Goal: Obtain resource: Obtain resource

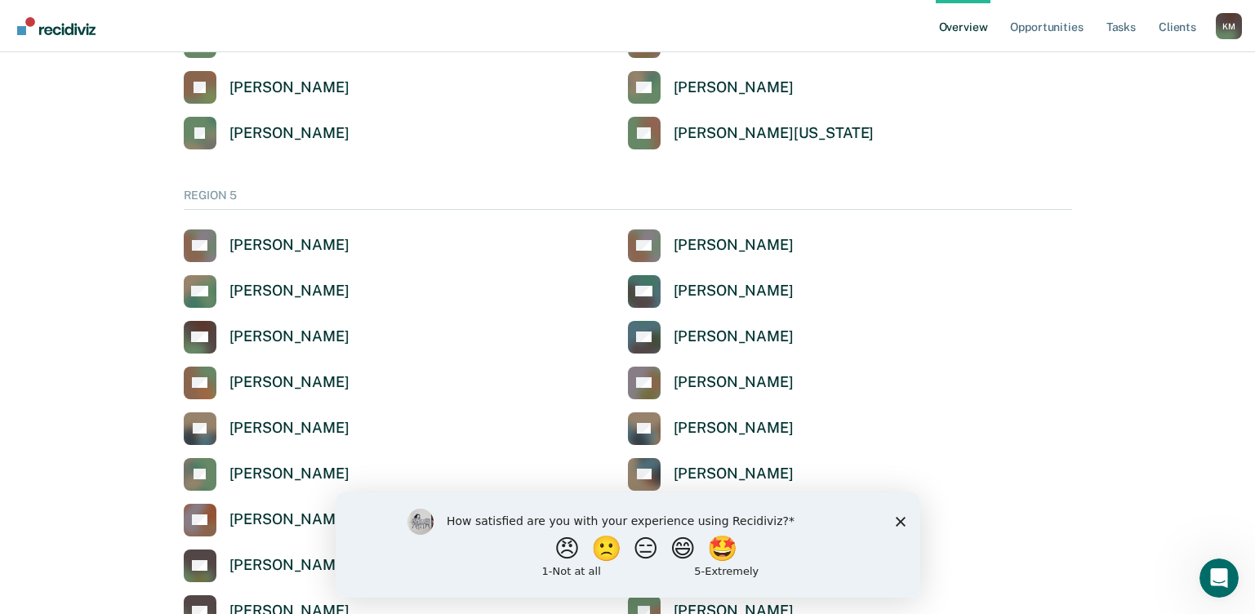
scroll to position [5307, 0]
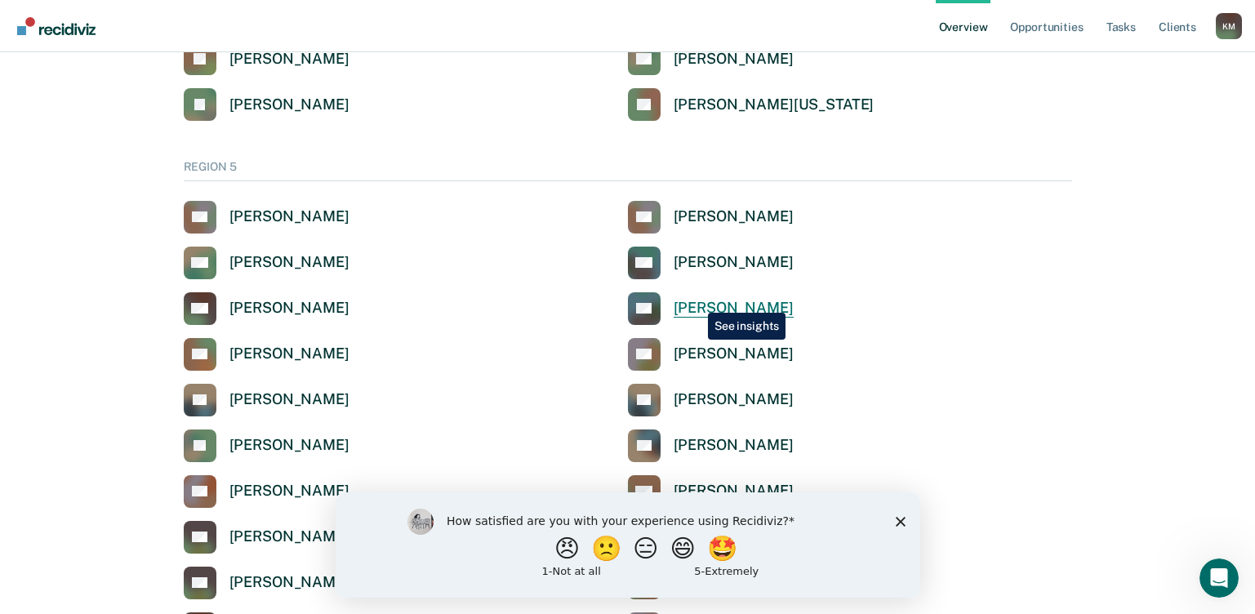
click at [696, 300] on div "[PERSON_NAME]" at bounding box center [734, 308] width 120 height 19
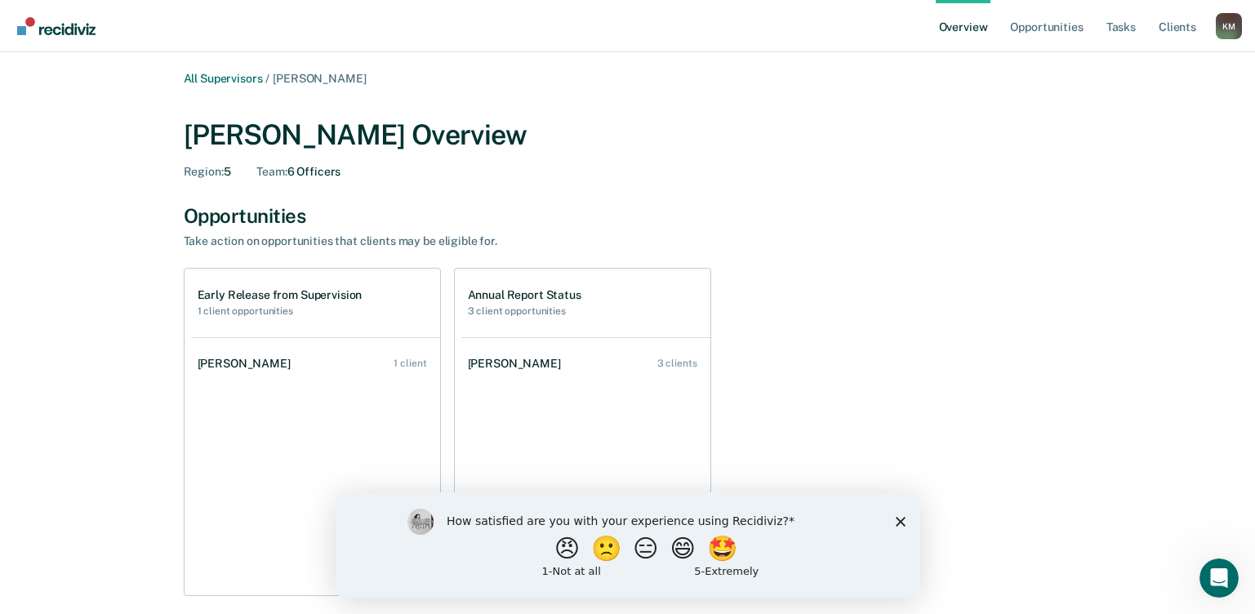
click at [895, 521] on icon "Close survey" at bounding box center [900, 521] width 10 height 10
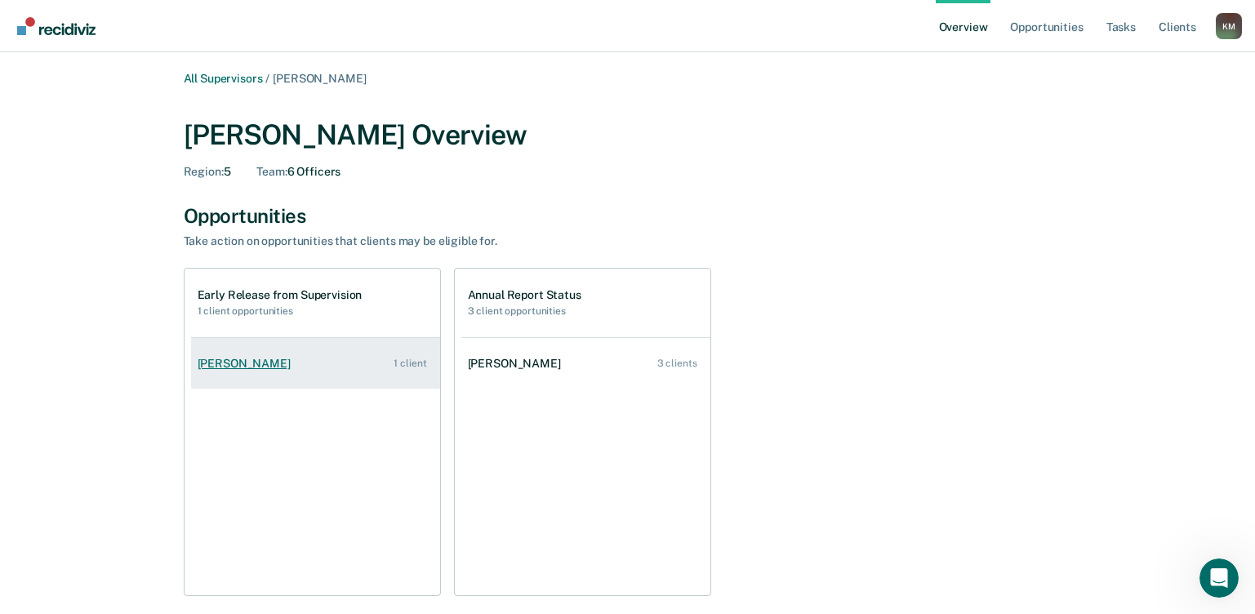
click at [241, 364] on div "[PERSON_NAME]" at bounding box center [248, 364] width 100 height 14
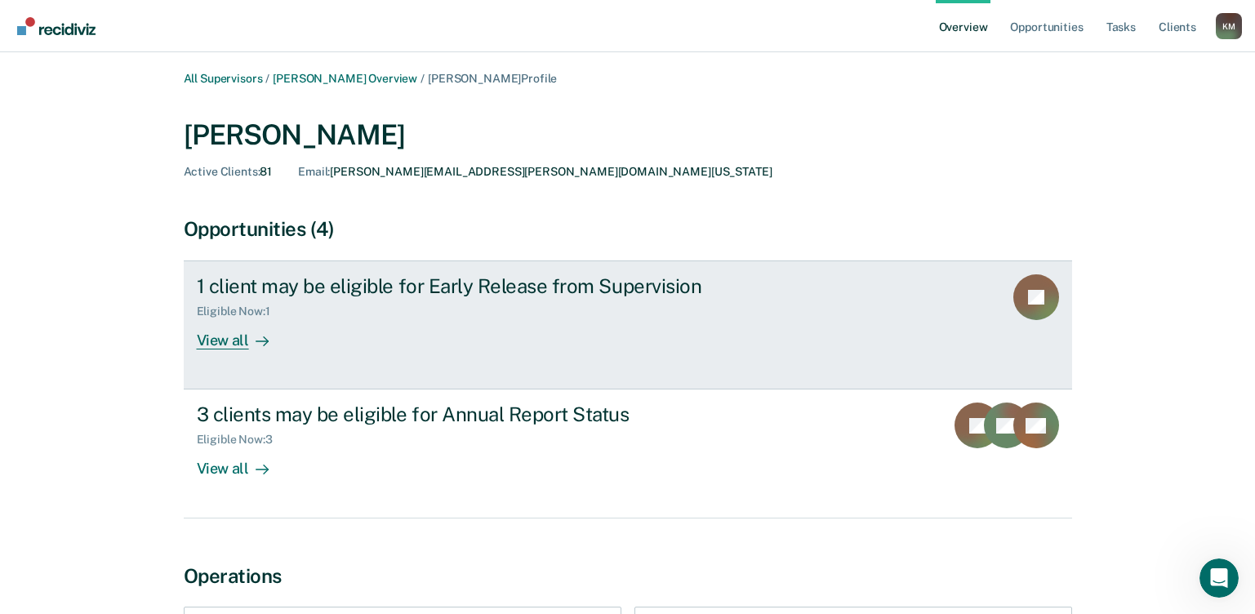
click at [224, 340] on div "View all" at bounding box center [242, 334] width 91 height 32
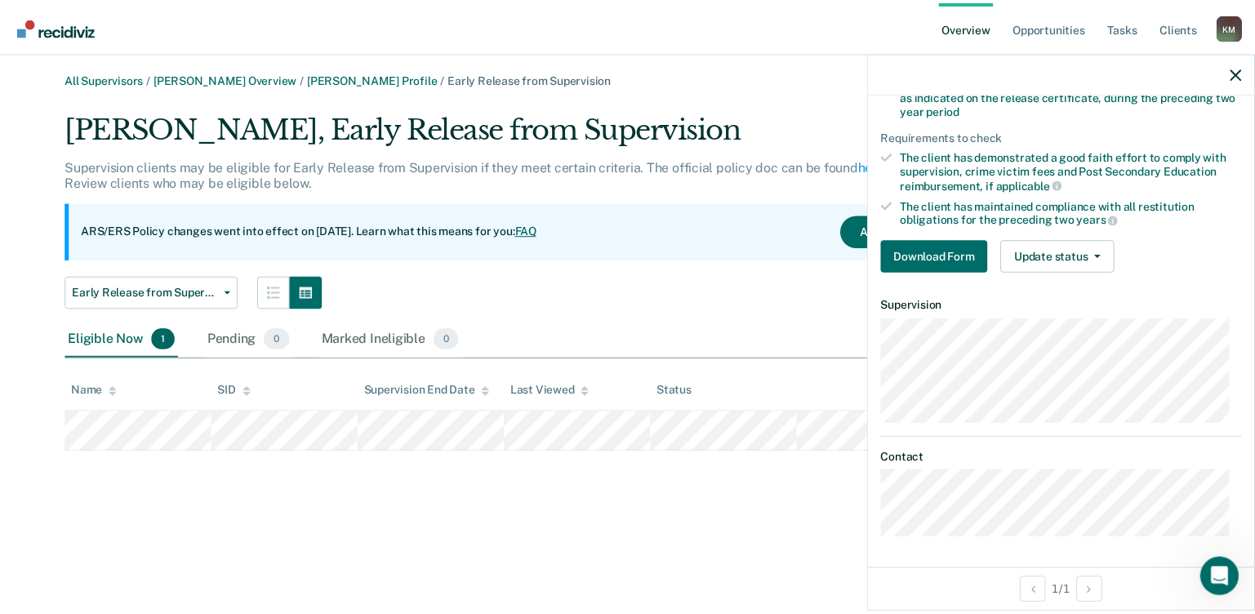
scroll to position [185, 0]
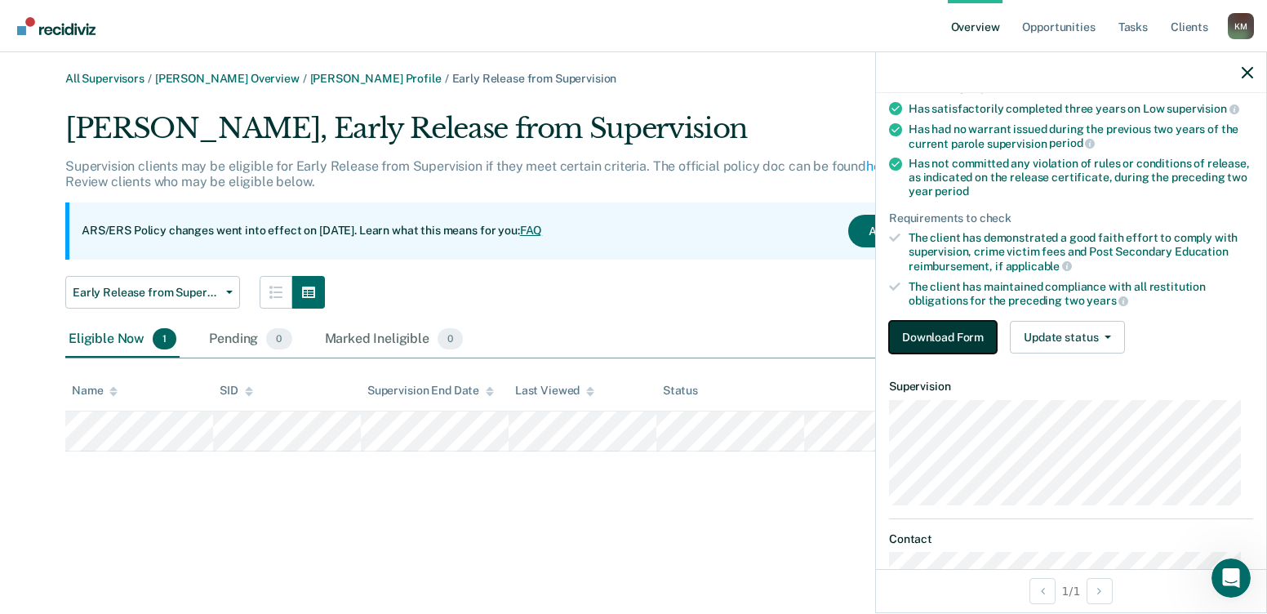
click at [927, 336] on button "Download Form" at bounding box center [943, 337] width 108 height 33
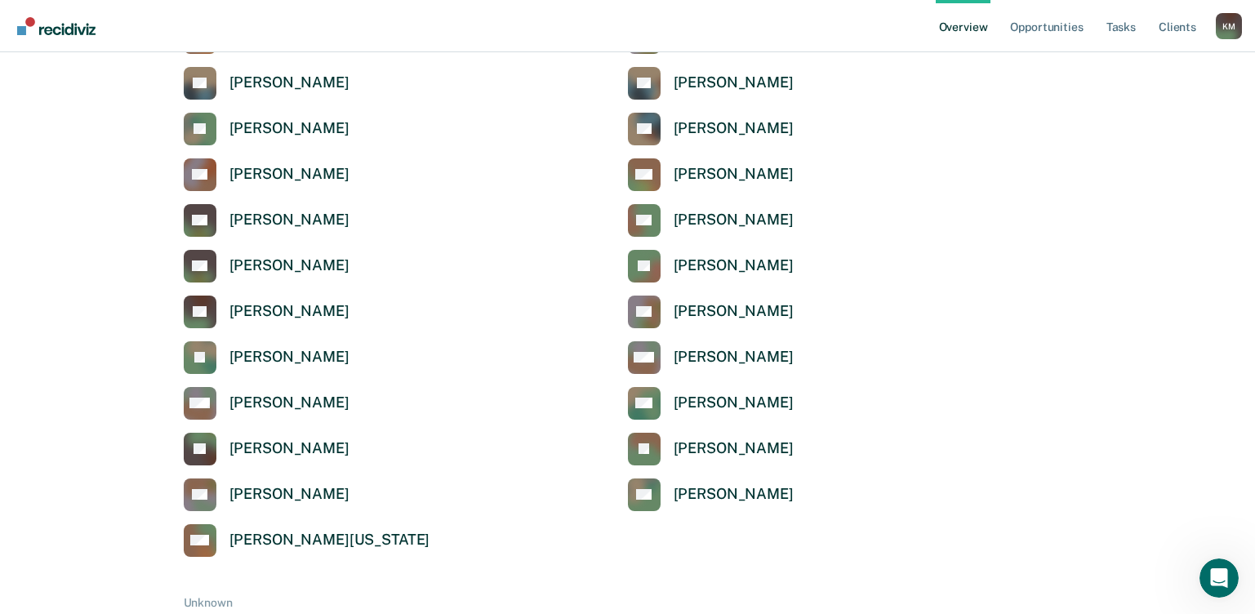
scroll to position [5633, 0]
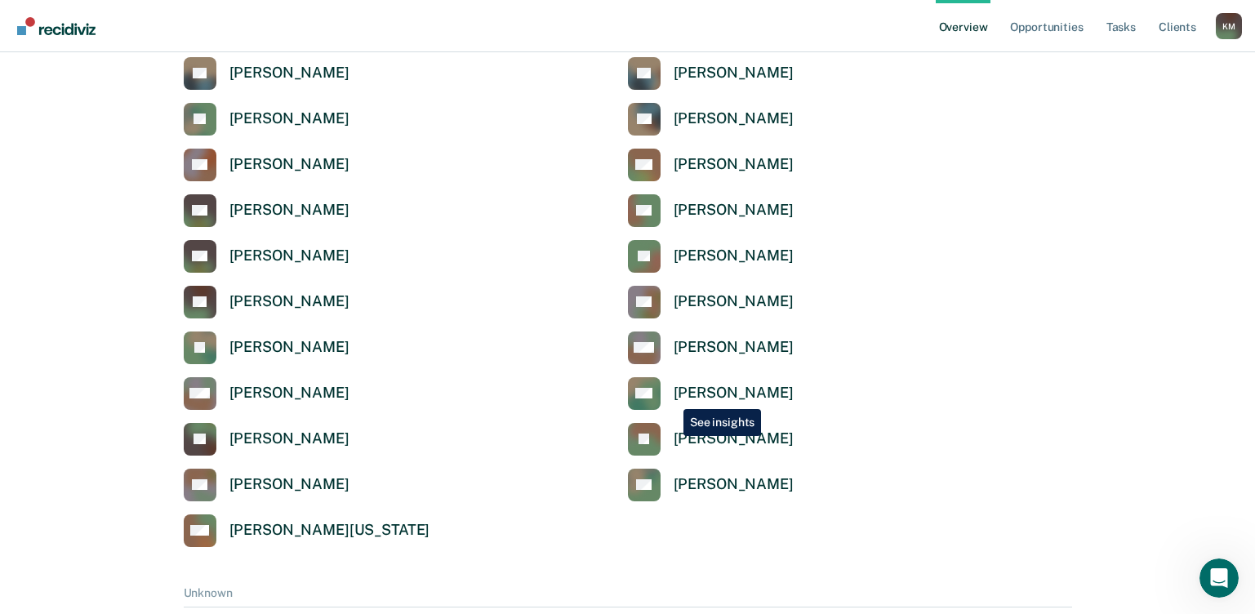
click at [678, 391] on div "[PERSON_NAME]" at bounding box center [734, 393] width 120 height 19
